Goal: Information Seeking & Learning: Compare options

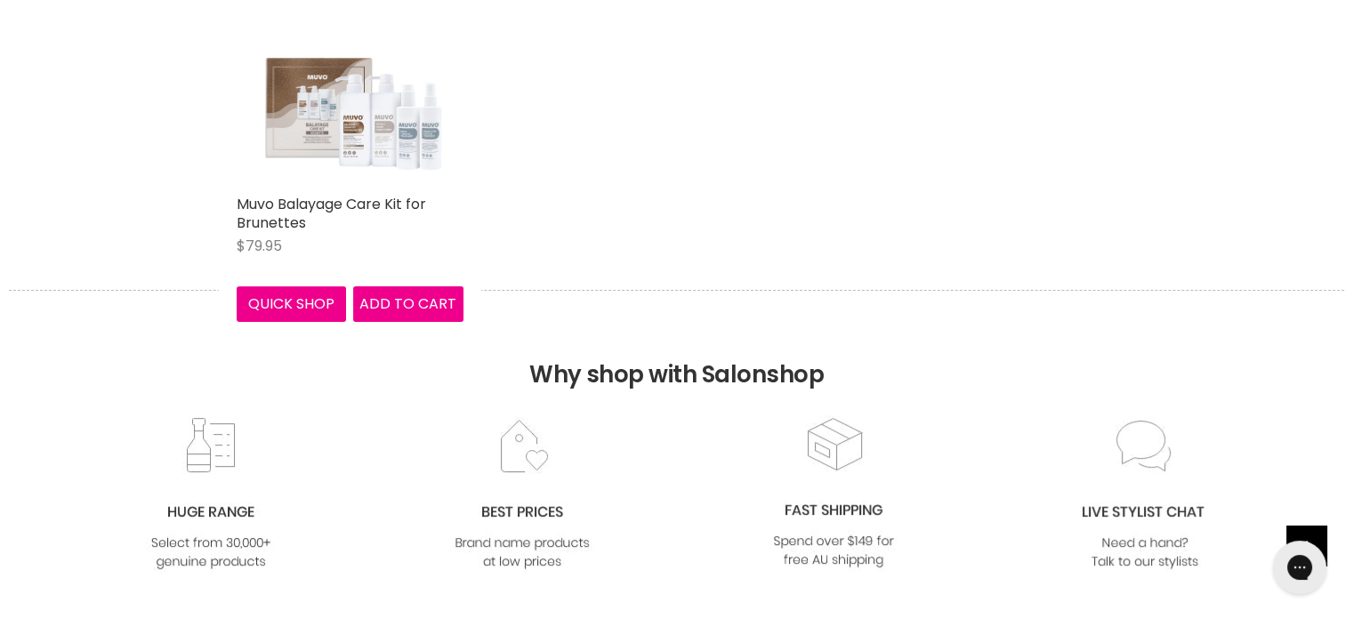
click at [312, 122] on img "Main content" at bounding box center [350, 72] width 227 height 227
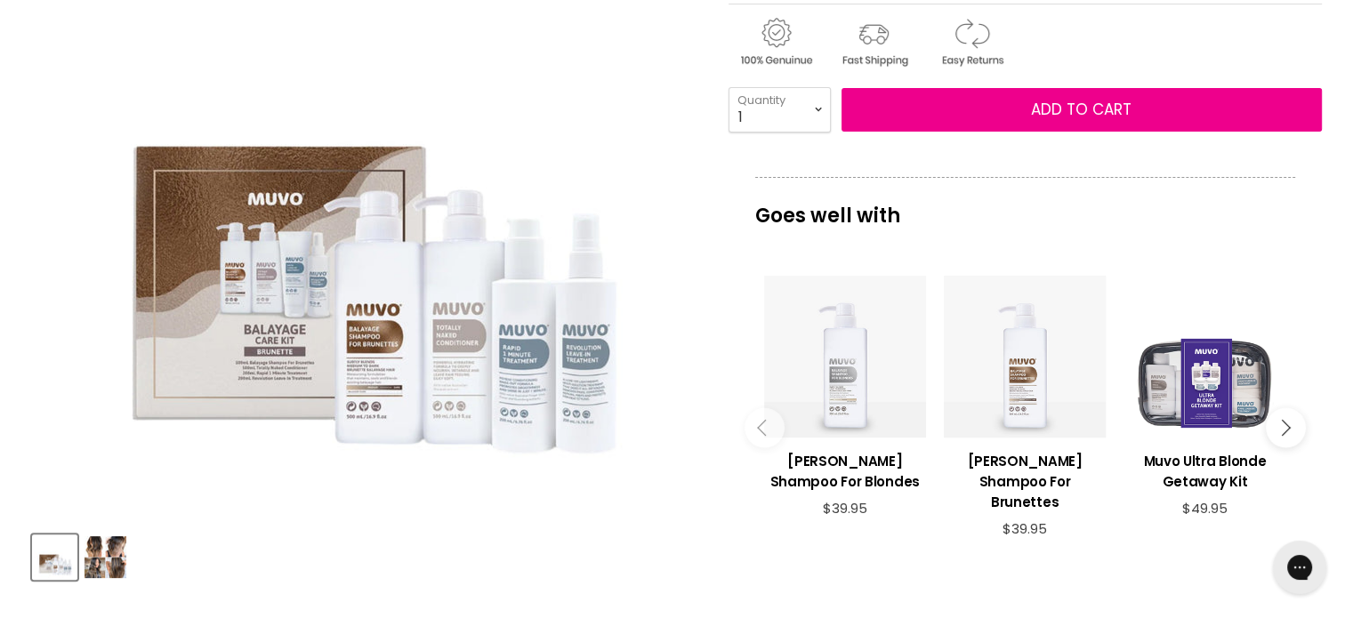
scroll to position [356, 0]
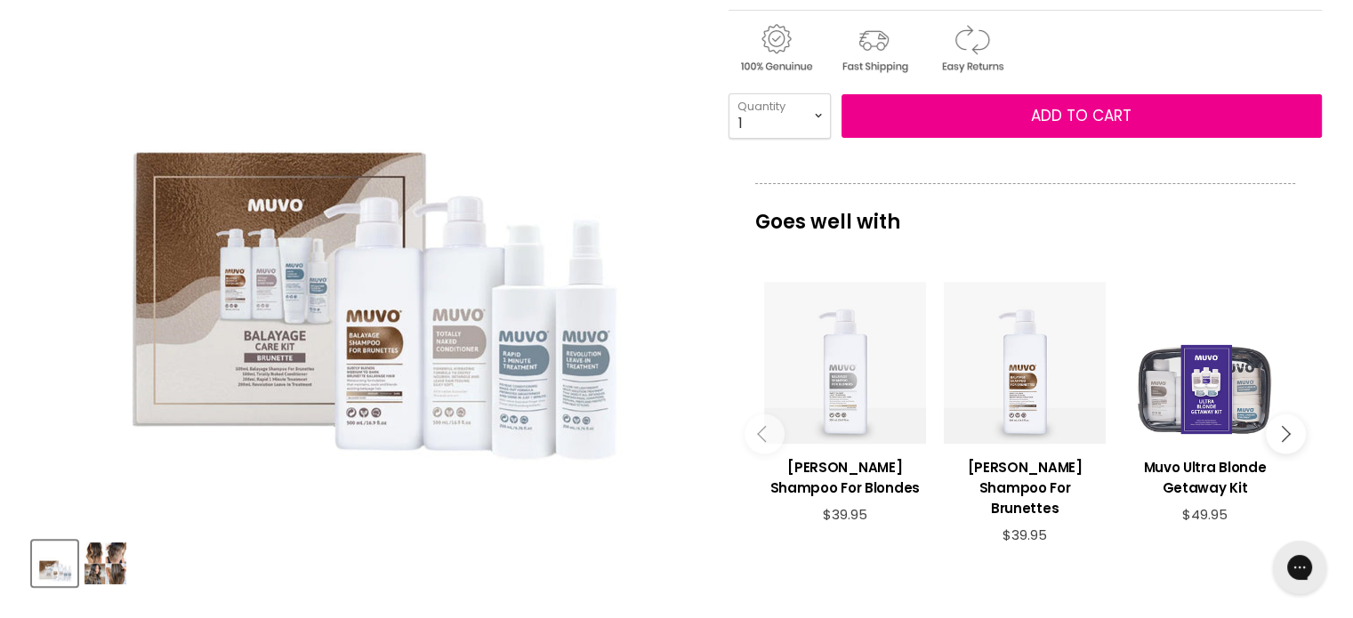
click at [1216, 209] on p "Goes well with" at bounding box center [1025, 212] width 540 height 59
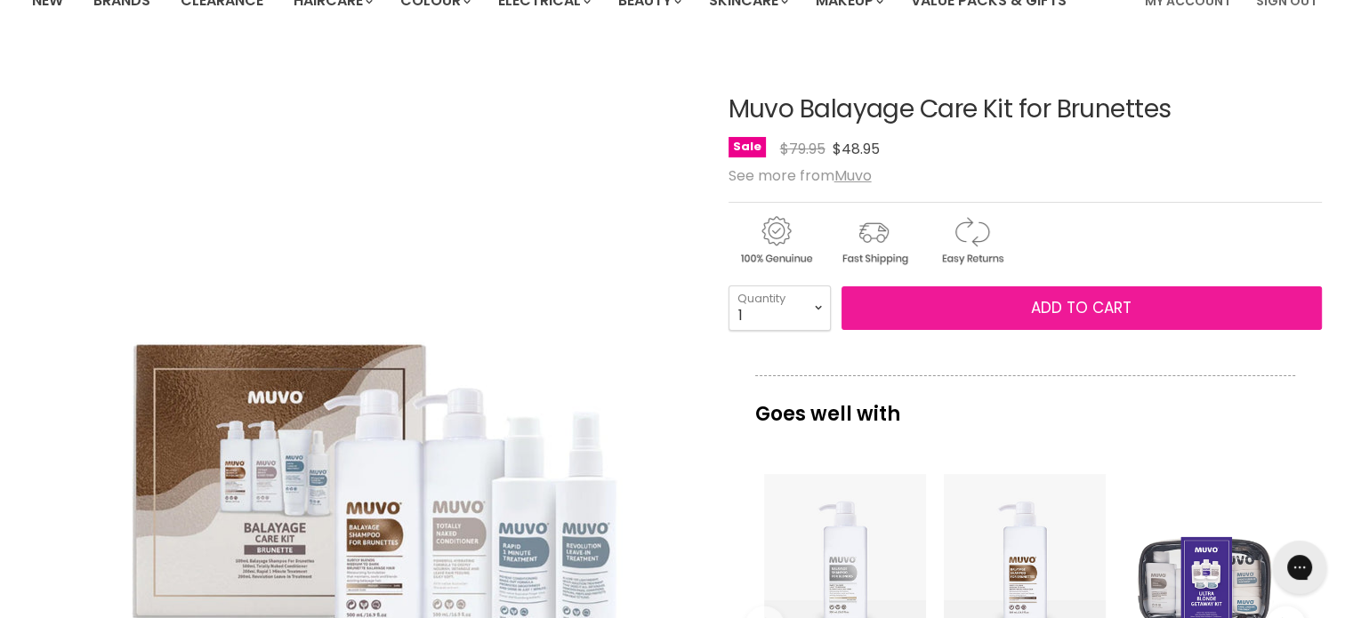
scroll to position [0, 0]
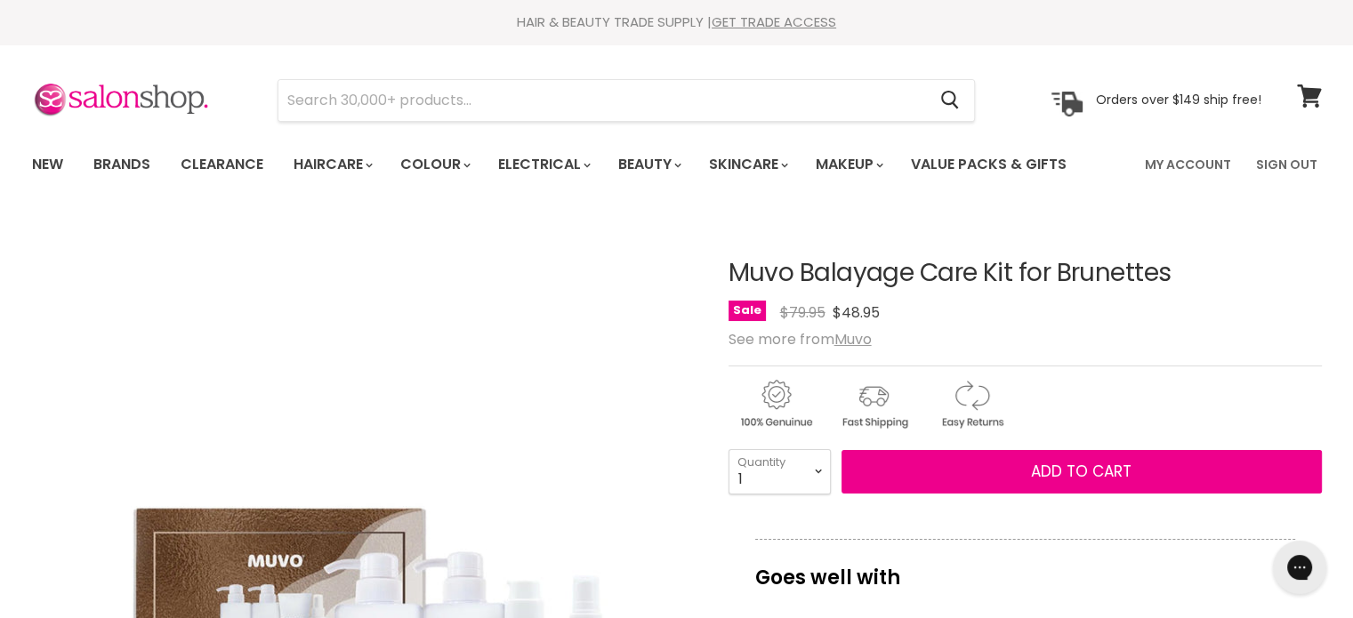
drag, startPoint x: 1208, startPoint y: 273, endPoint x: 724, endPoint y: 278, distance: 483.9
copy div "Muvo Balayage Care Kit for Brunettes"
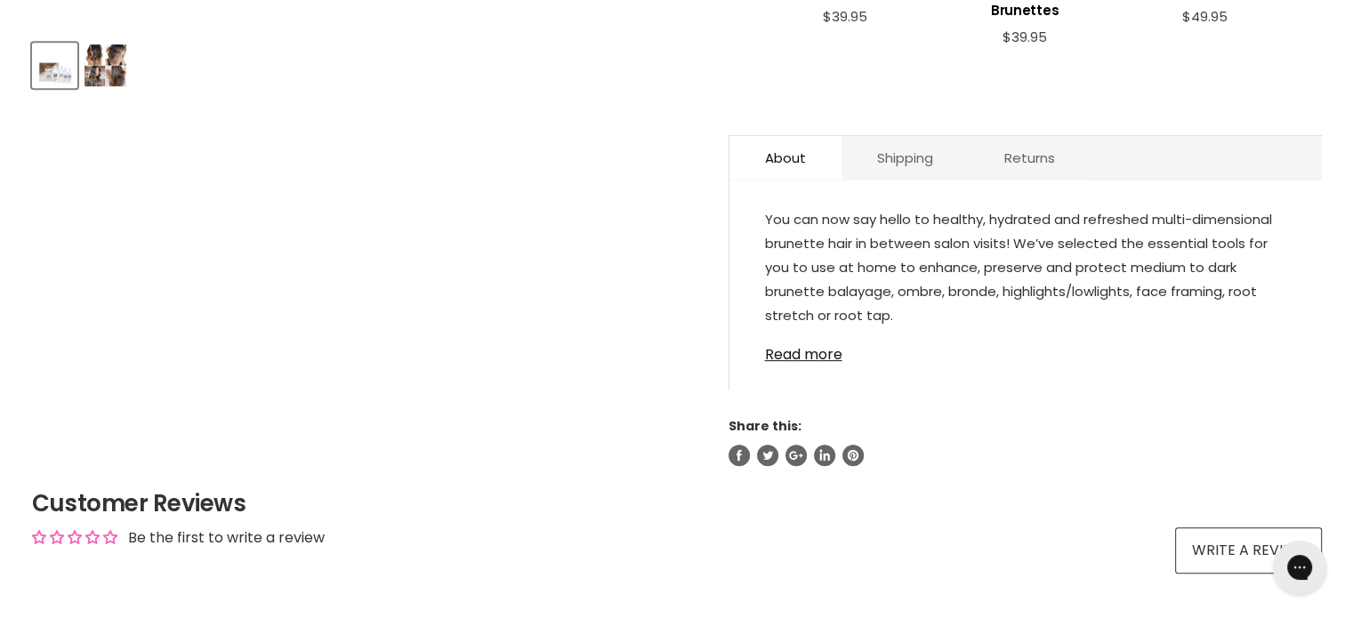
scroll to position [978, 0]
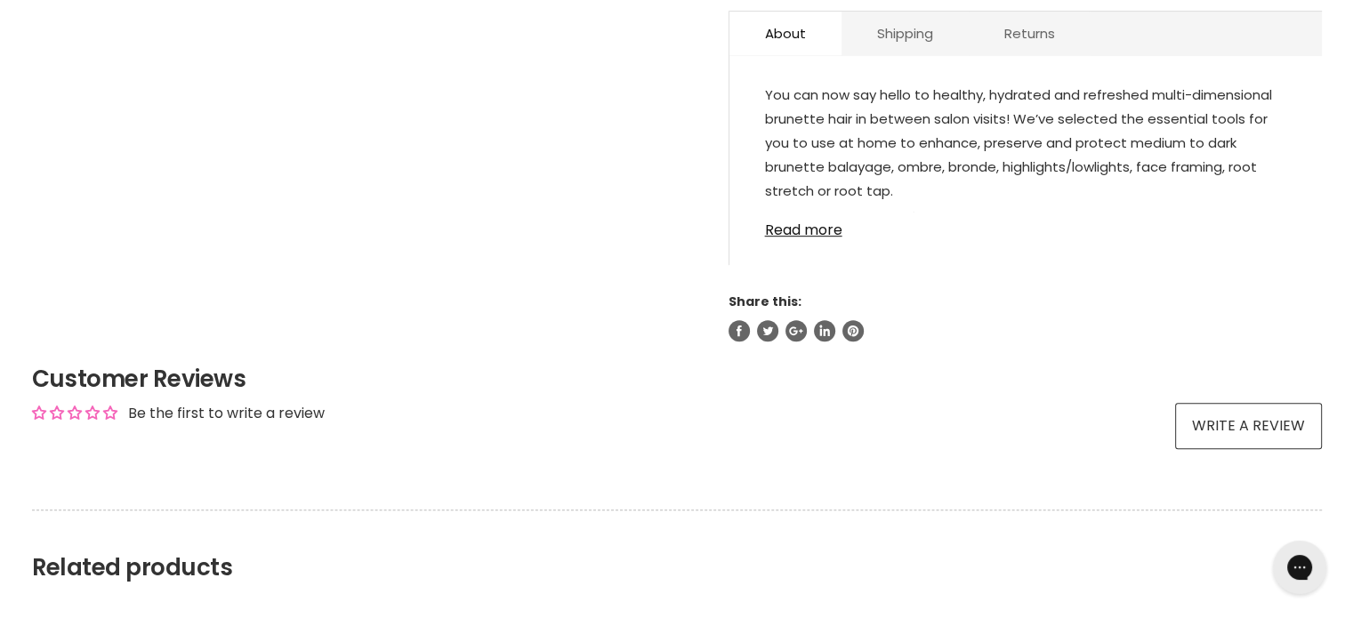
click at [813, 212] on link "Read more" at bounding box center [1025, 225] width 521 height 27
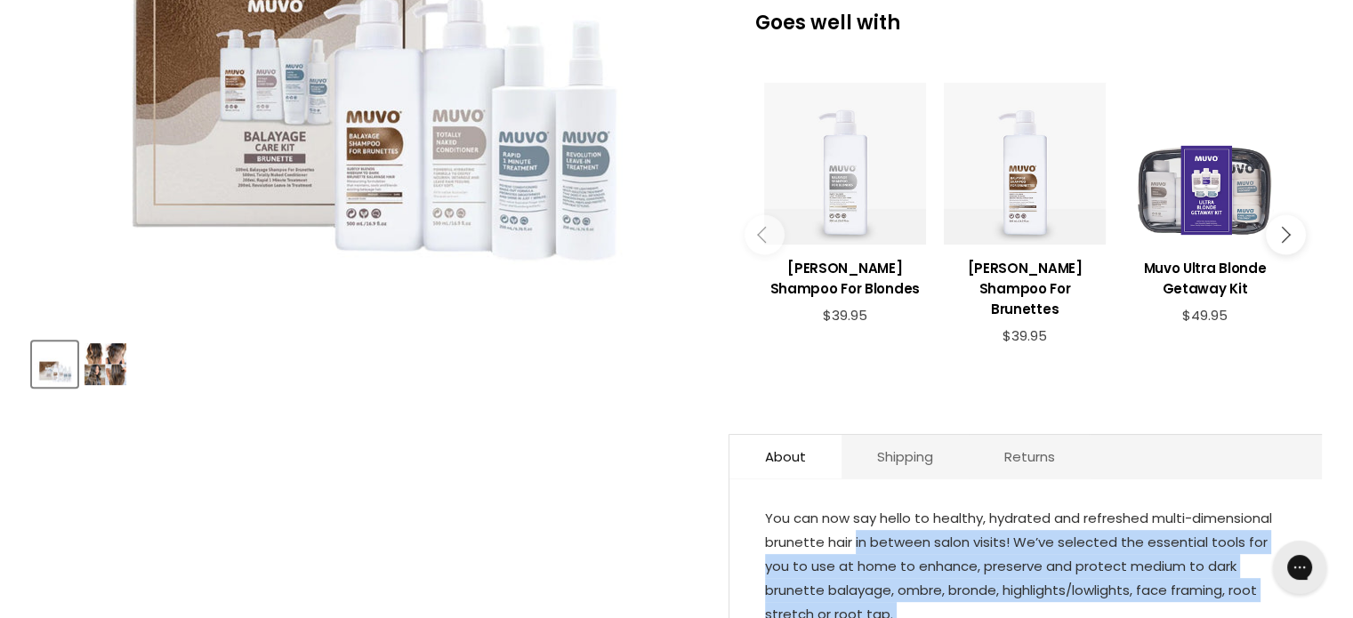
scroll to position [623, 0]
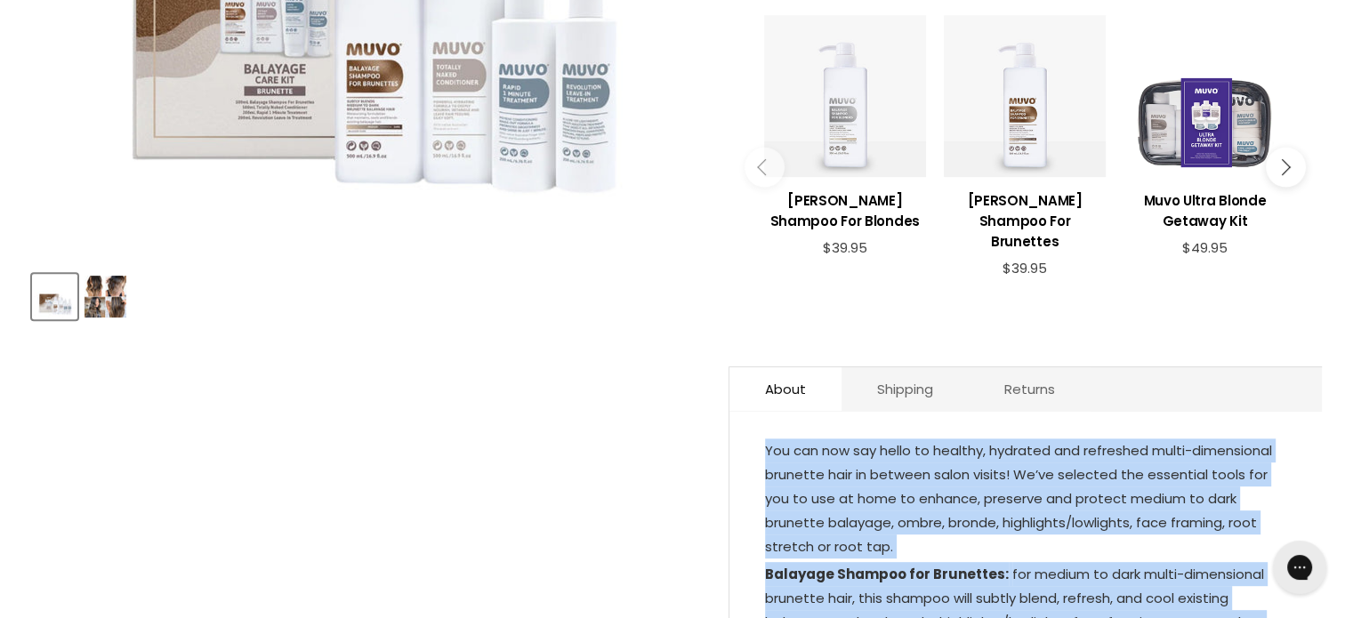
drag, startPoint x: 837, startPoint y: 243, endPoint x: 761, endPoint y: 427, distance: 199.0
copy div "You can now say hello to healthy, hydrated and refreshed multi-dimensional brun…"
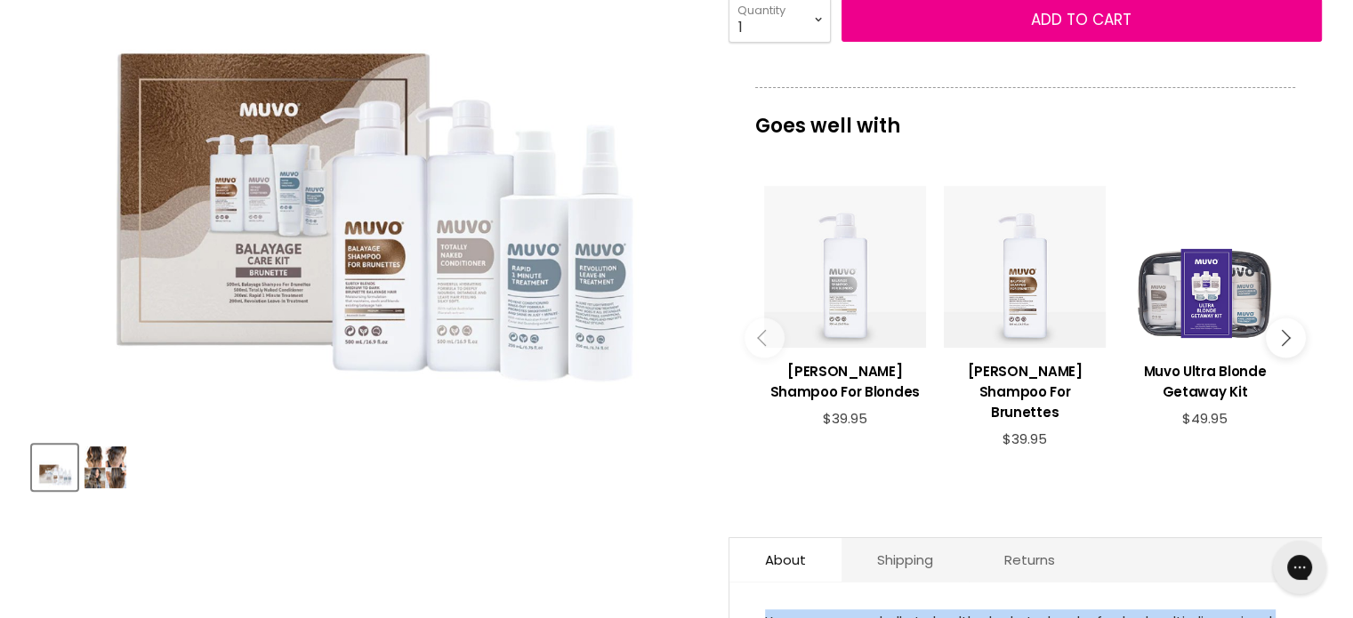
scroll to position [89, 0]
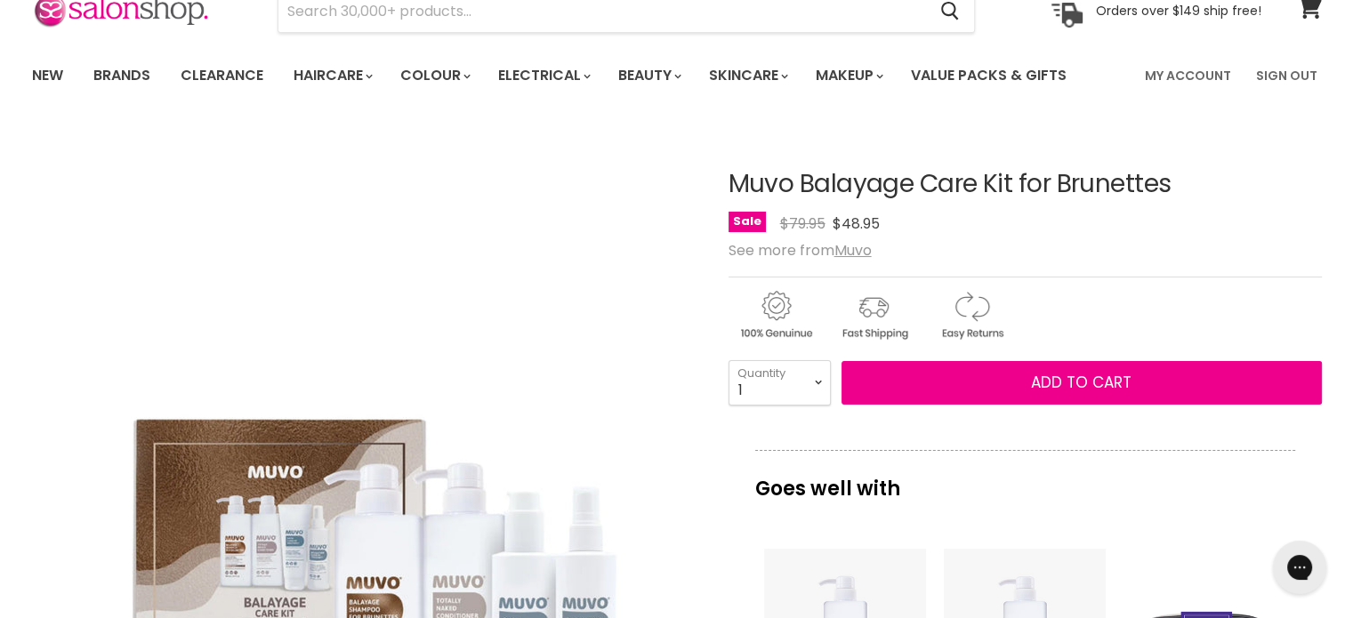
drag, startPoint x: 843, startPoint y: 173, endPoint x: 1096, endPoint y: 182, distance: 252.8
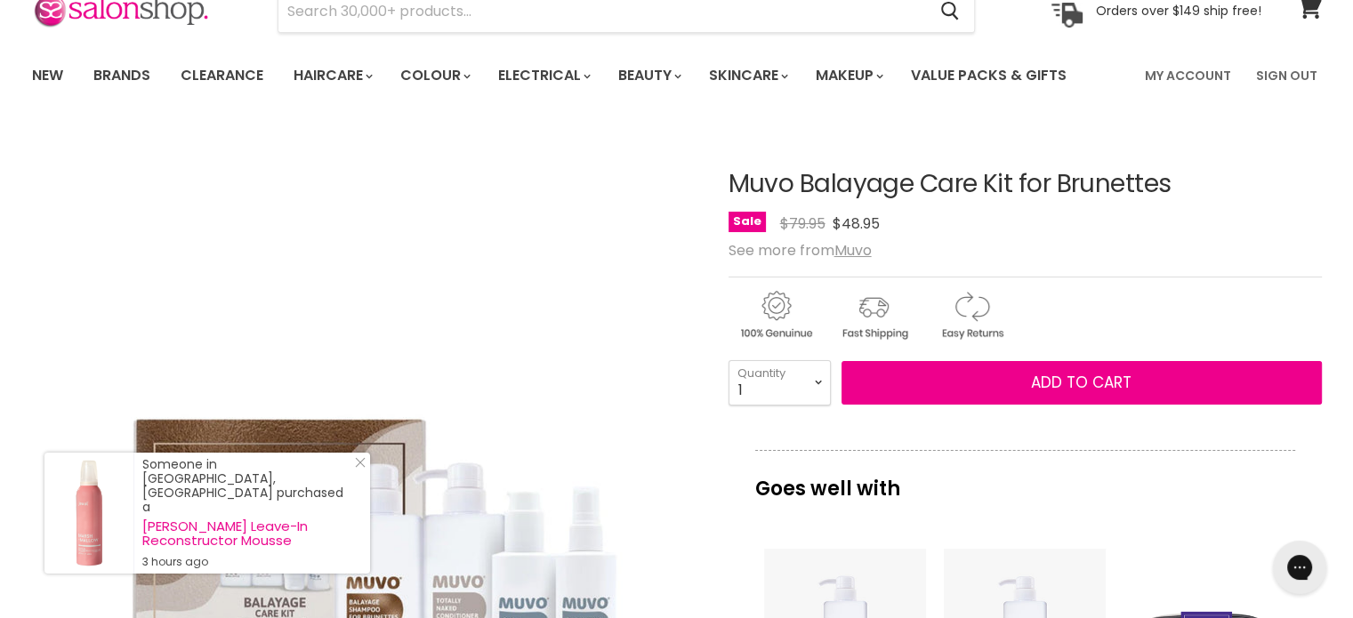
copy div "Muvo Balayage Care Kit for Brunettes"
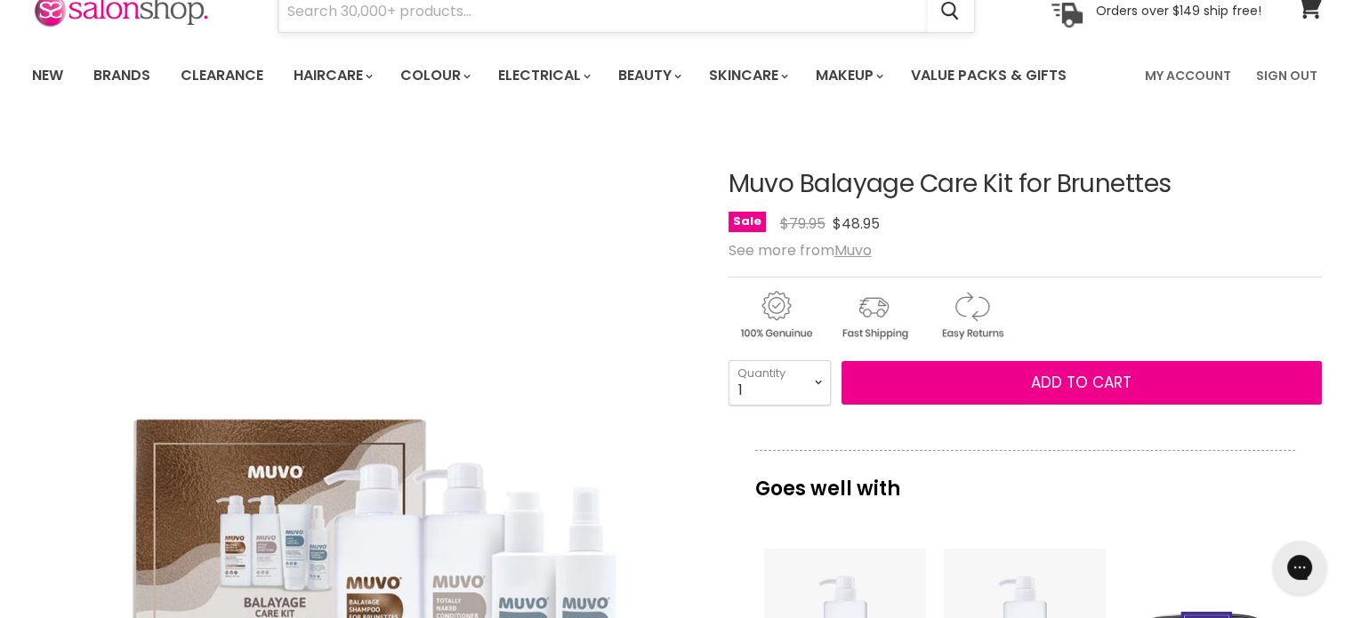
click at [471, 13] on input "Search" at bounding box center [602, 11] width 648 height 41
drag, startPoint x: 722, startPoint y: 177, endPoint x: 1021, endPoint y: 186, distance: 299.0
copy div "Muvo Balayage Care Kit"
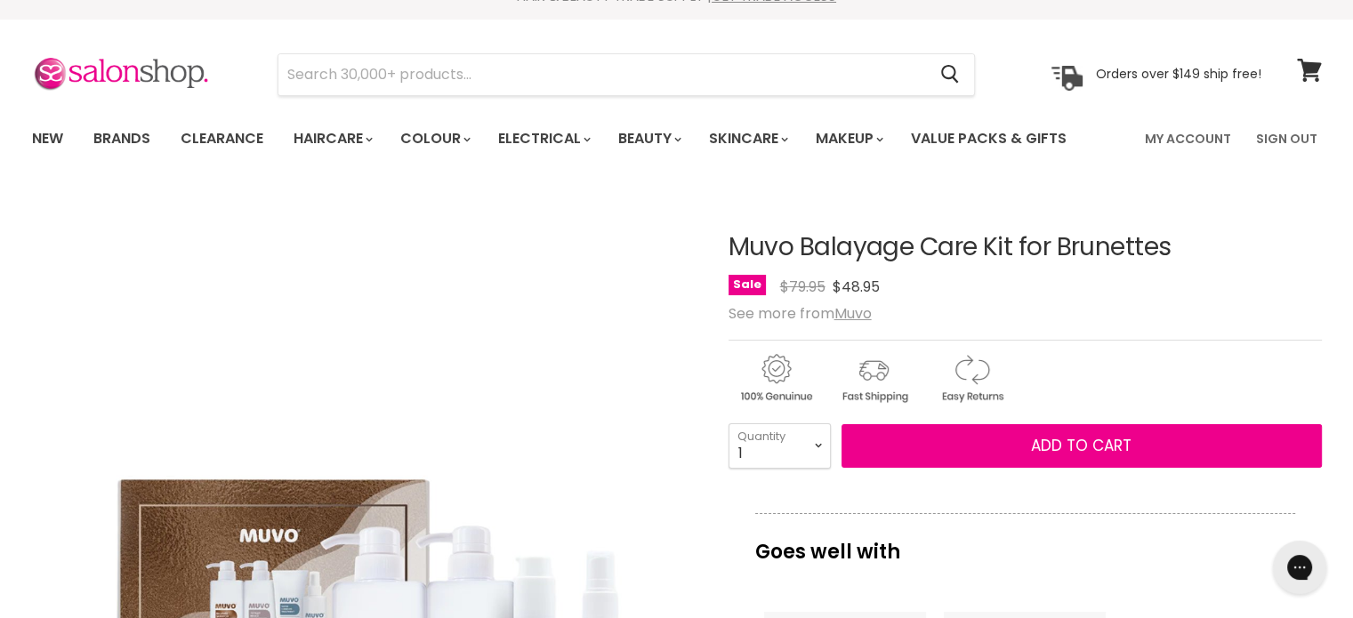
scroll to position [0, 0]
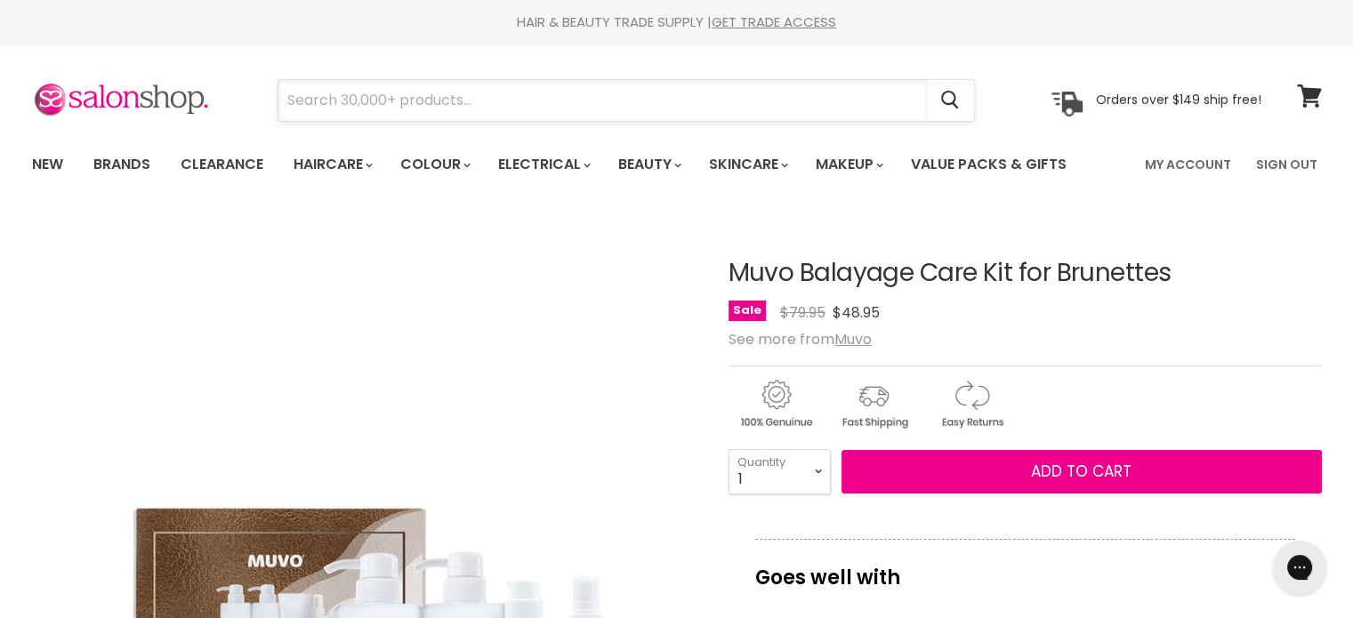
paste input "Muvo Balayage Care Kit"
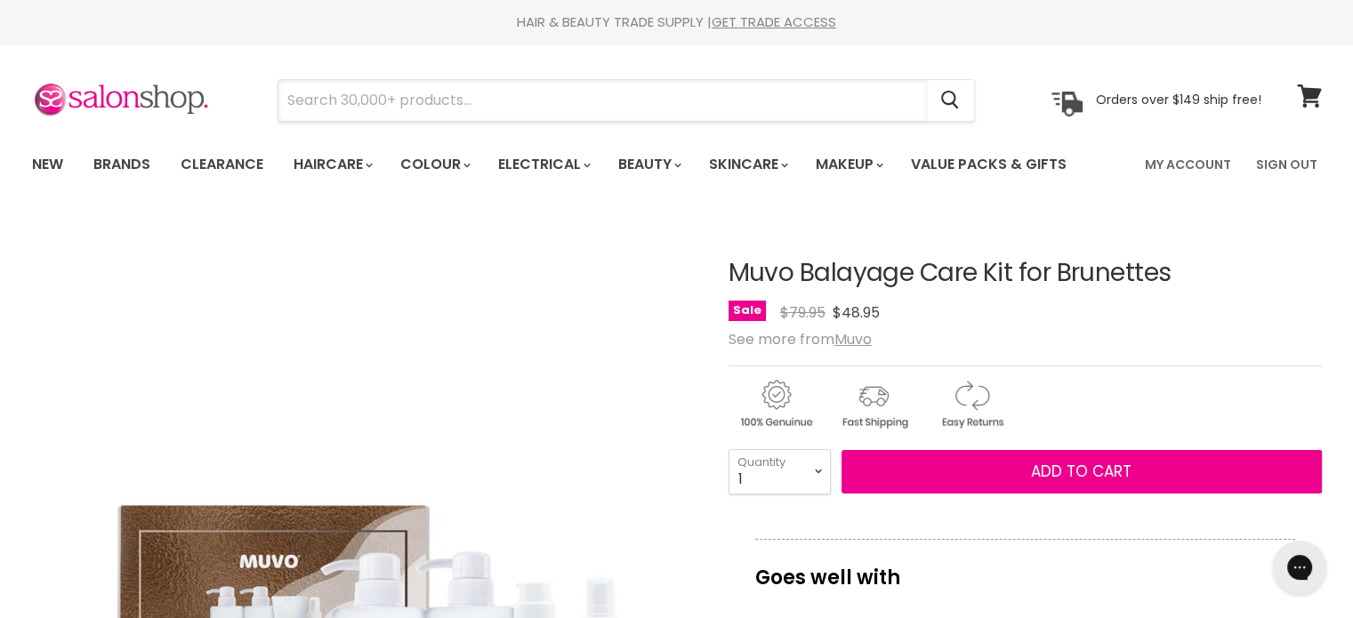
type input "Muvo Balayage Care Kit"
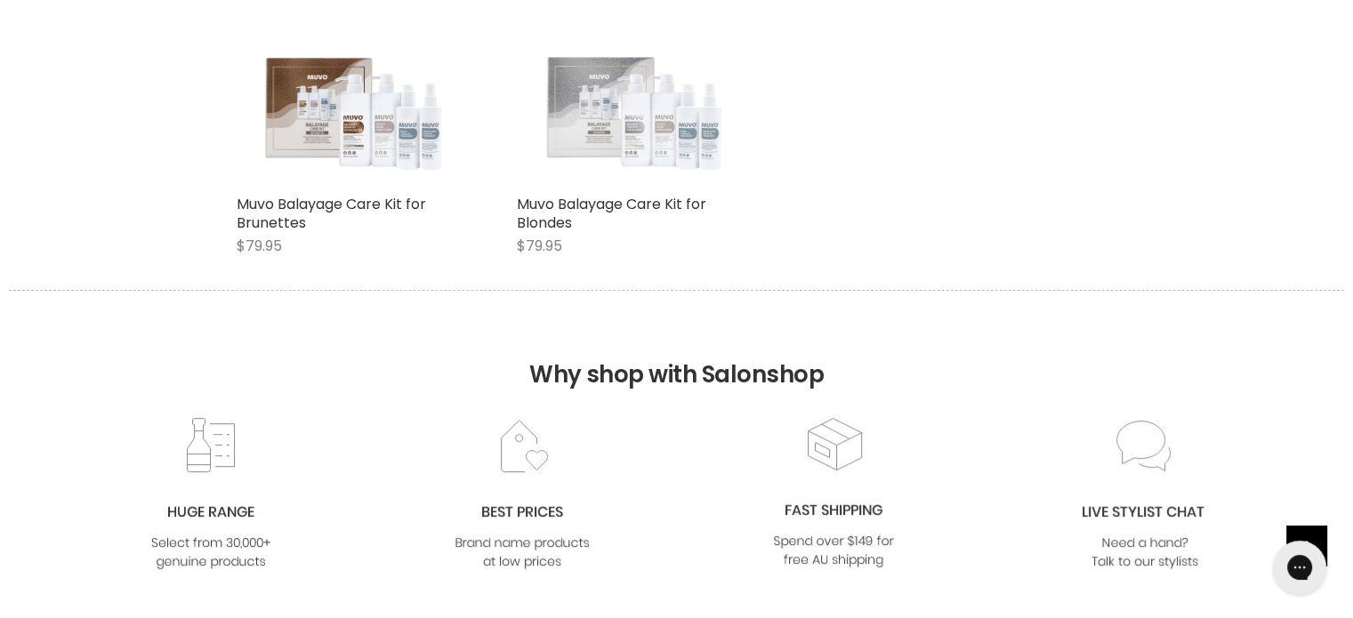
click at [615, 149] on img "Main content" at bounding box center [630, 72] width 227 height 227
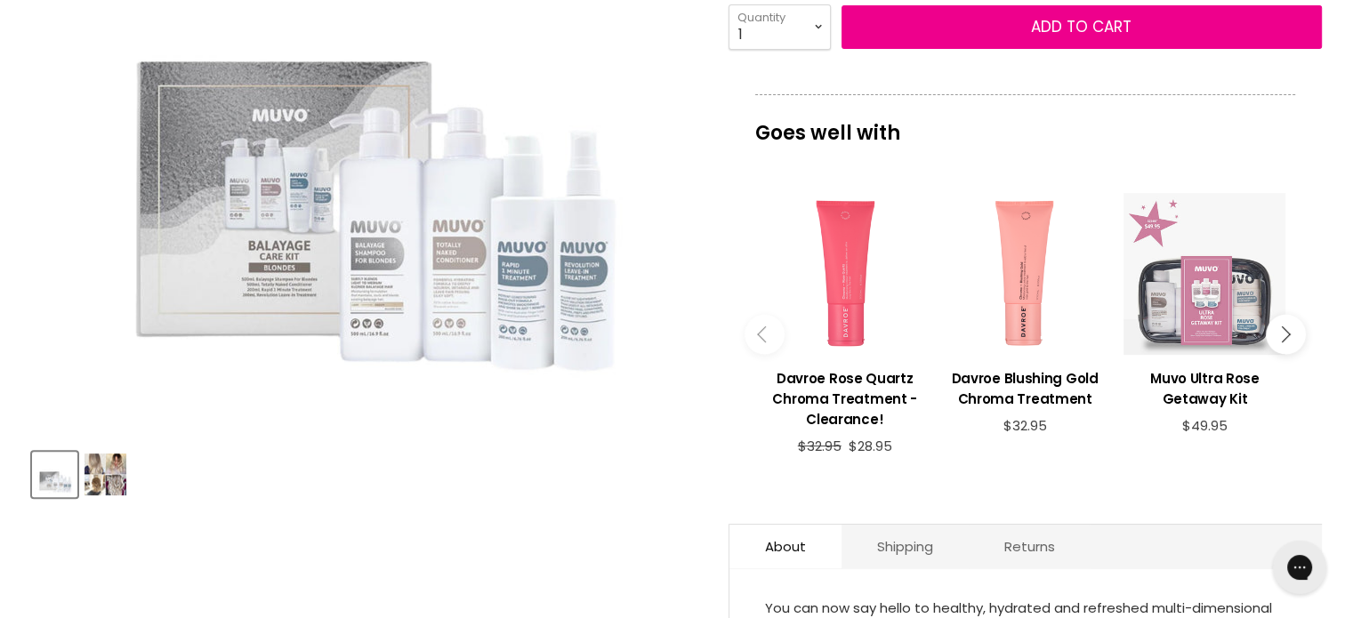
click at [1248, 109] on p "Goes well with" at bounding box center [1025, 123] width 540 height 59
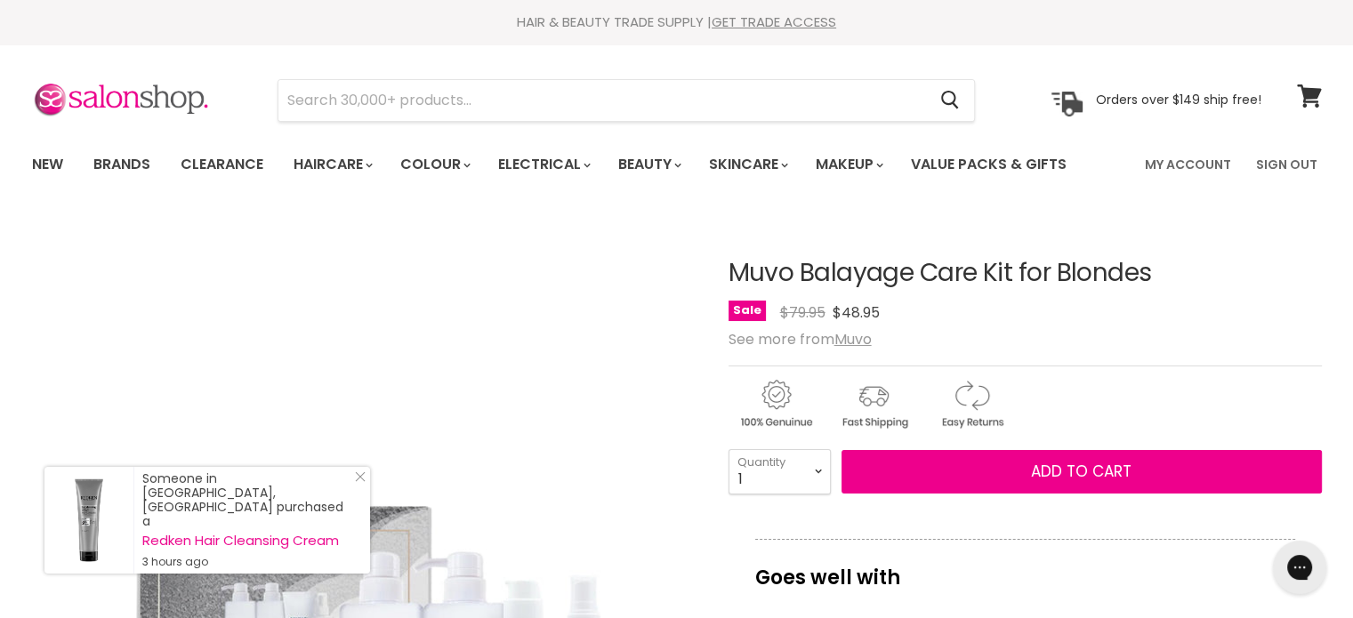
drag, startPoint x: 720, startPoint y: 259, endPoint x: 1163, endPoint y: 273, distance: 443.2
copy div "Muvo Balayage Care Kit for Blondes"
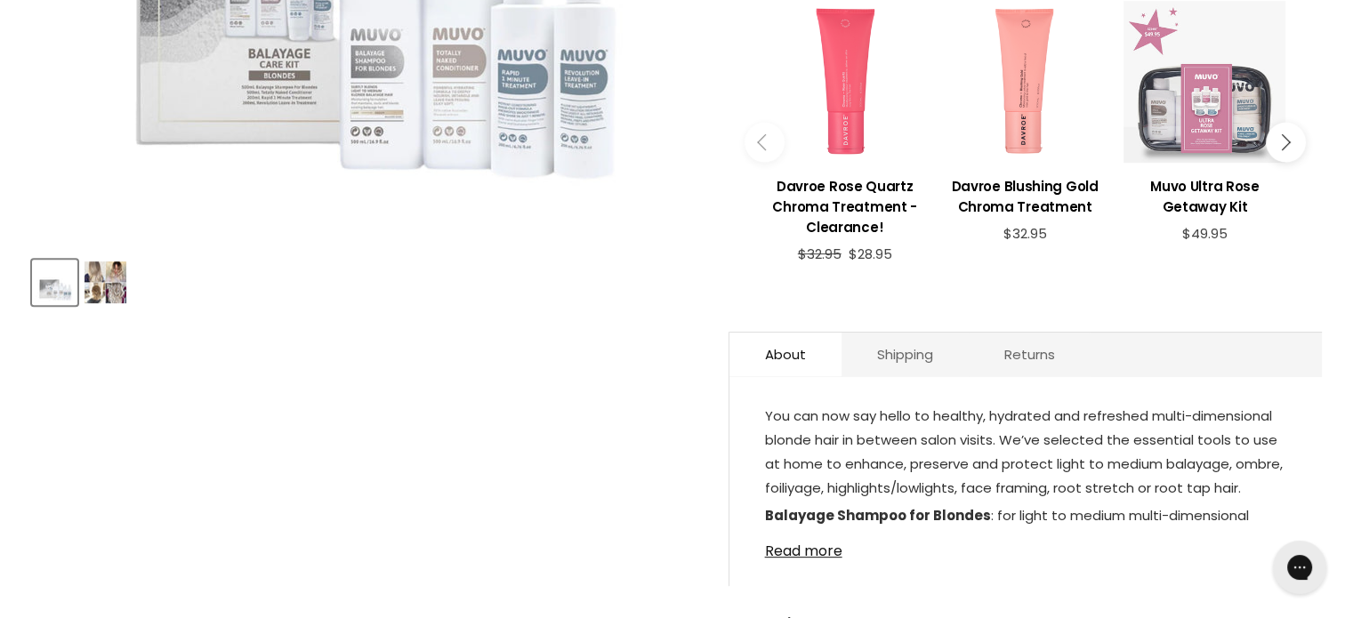
scroll to position [889, 0]
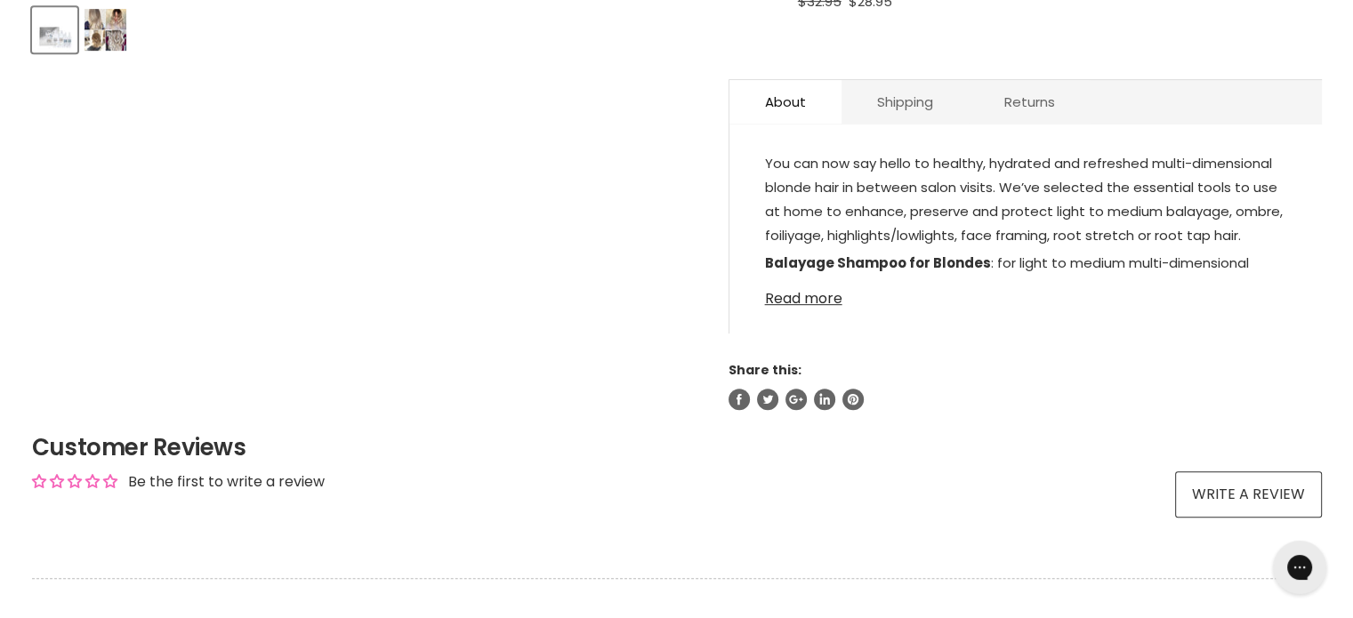
click at [810, 294] on link "Read more" at bounding box center [1025, 293] width 521 height 27
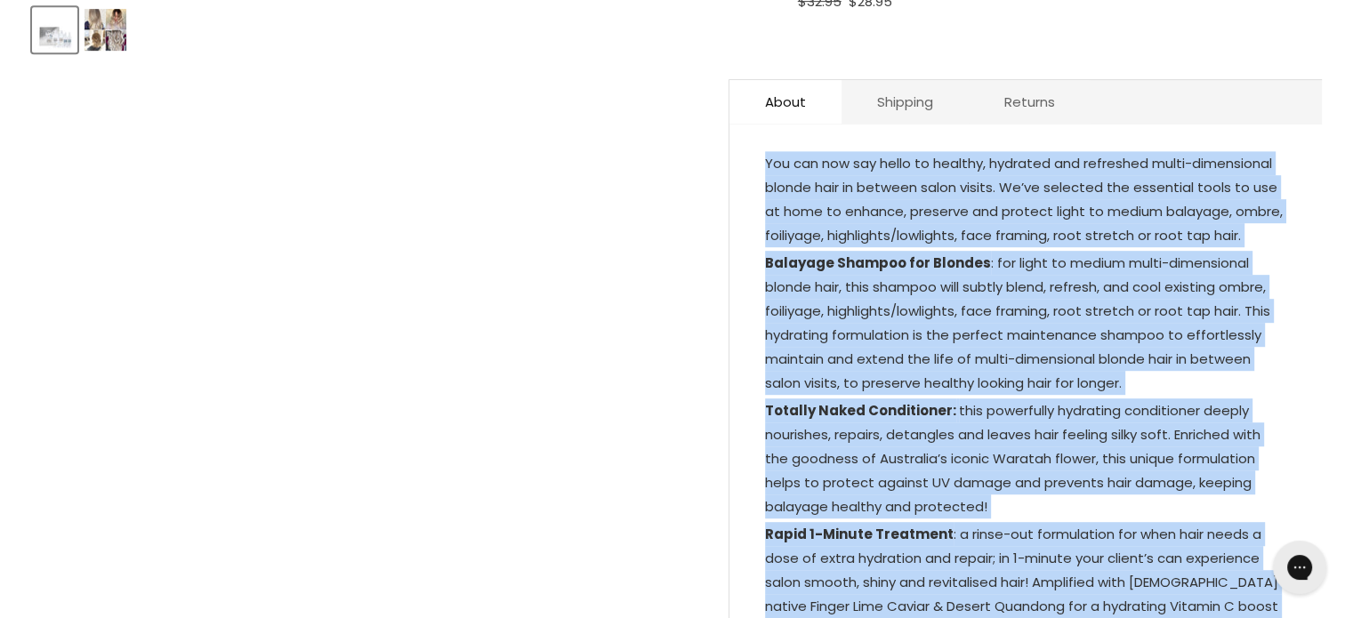
drag, startPoint x: 1291, startPoint y: 202, endPoint x: 757, endPoint y: 157, distance: 536.5
copy div "Lor ips dol sit ametc ad elitsed, doeiusmo tem incididun utlab-etdoloremag aliq…"
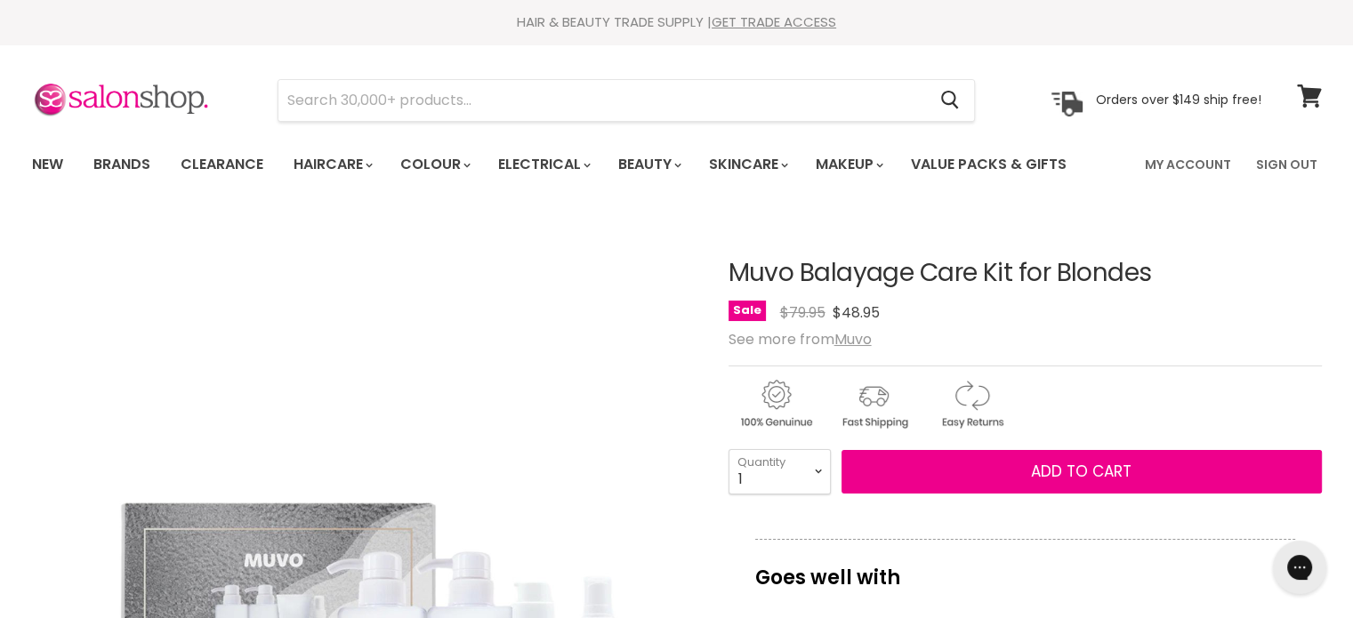
scroll to position [0, 0]
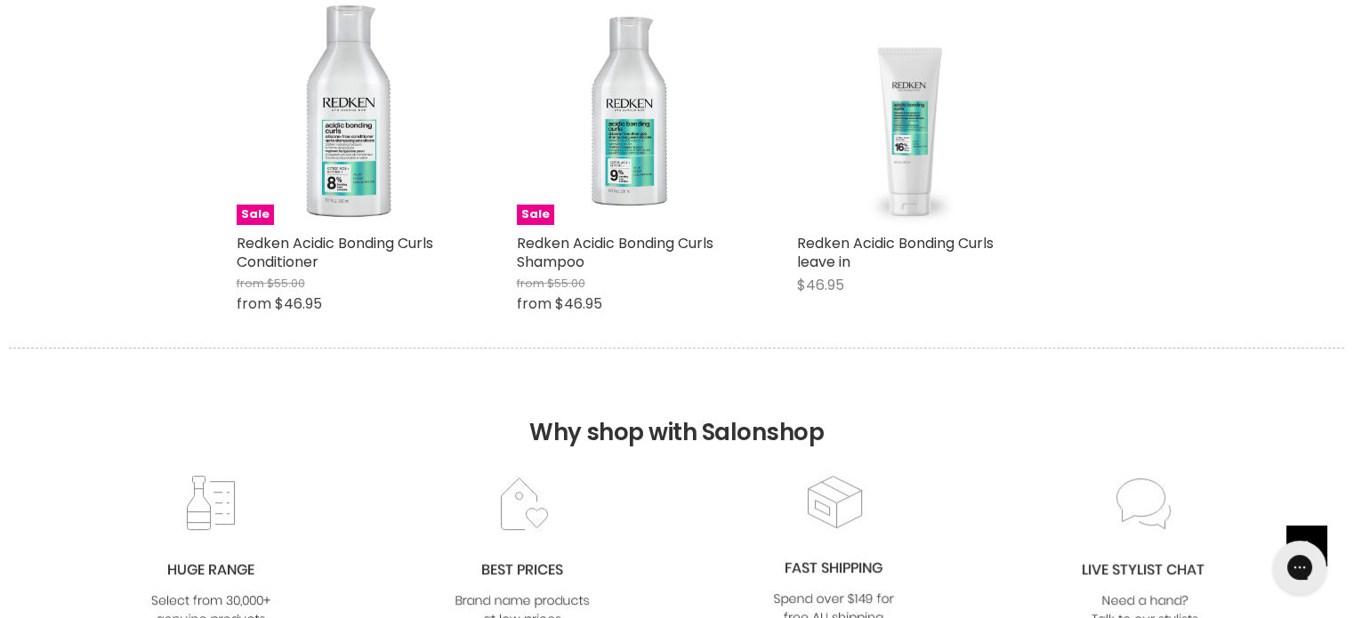
scroll to position [356, 0]
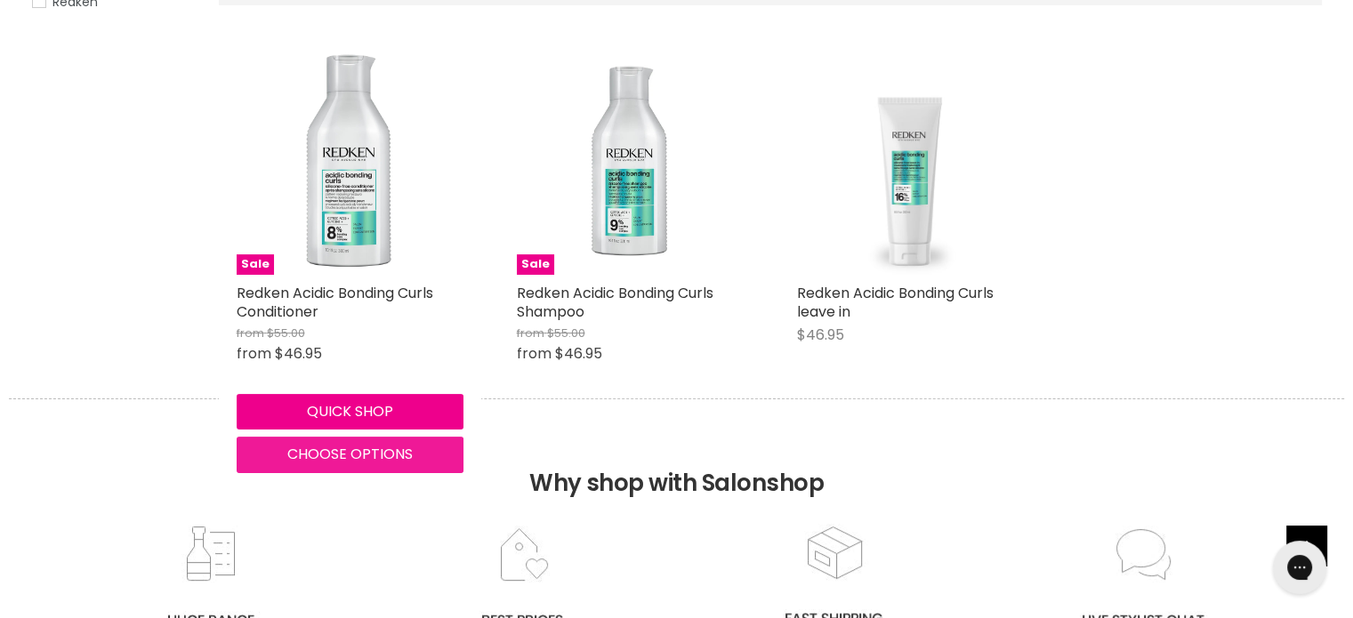
click at [398, 452] on span "Choose options" at bounding box center [349, 454] width 125 height 20
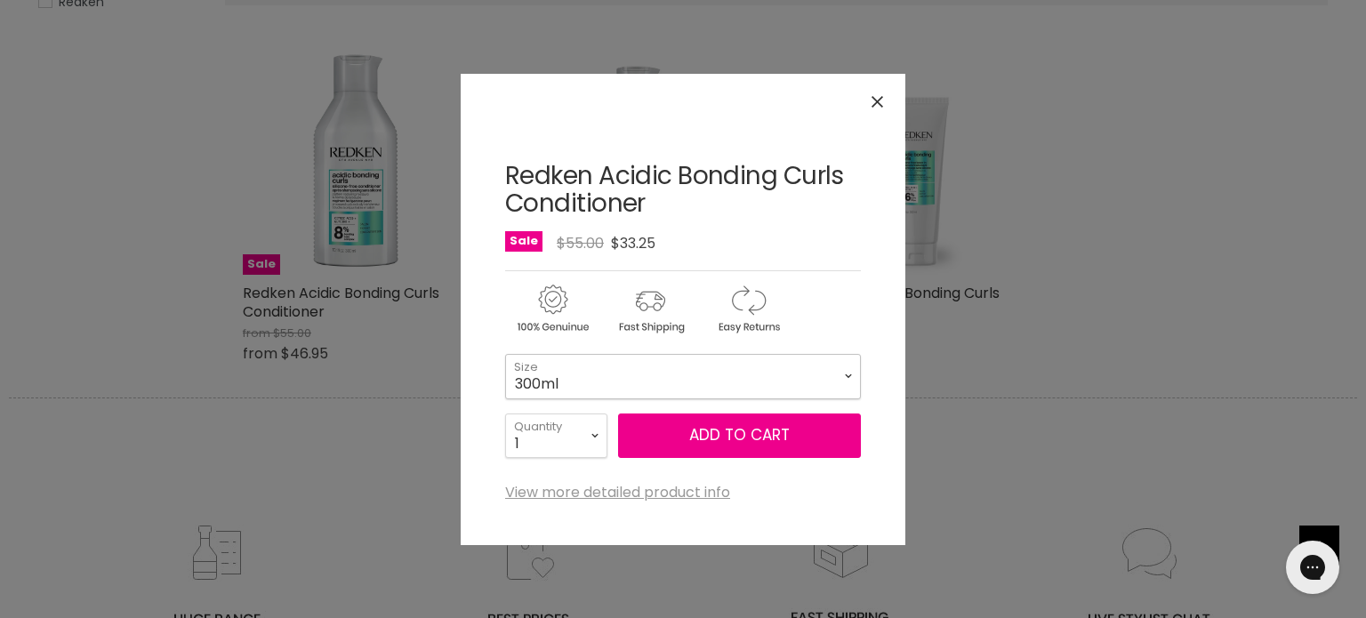
click at [662, 375] on select "300ml 1L" at bounding box center [683, 376] width 356 height 44
click at [658, 389] on select "300ml 1L" at bounding box center [683, 376] width 356 height 44
click at [842, 373] on select "300ml 1L" at bounding box center [683, 376] width 356 height 44
click at [1283, 312] on div "Click or scroll to zoom Tap or pinch to zoom" at bounding box center [683, 309] width 1366 height 618
